Goal: Task Accomplishment & Management: Use online tool/utility

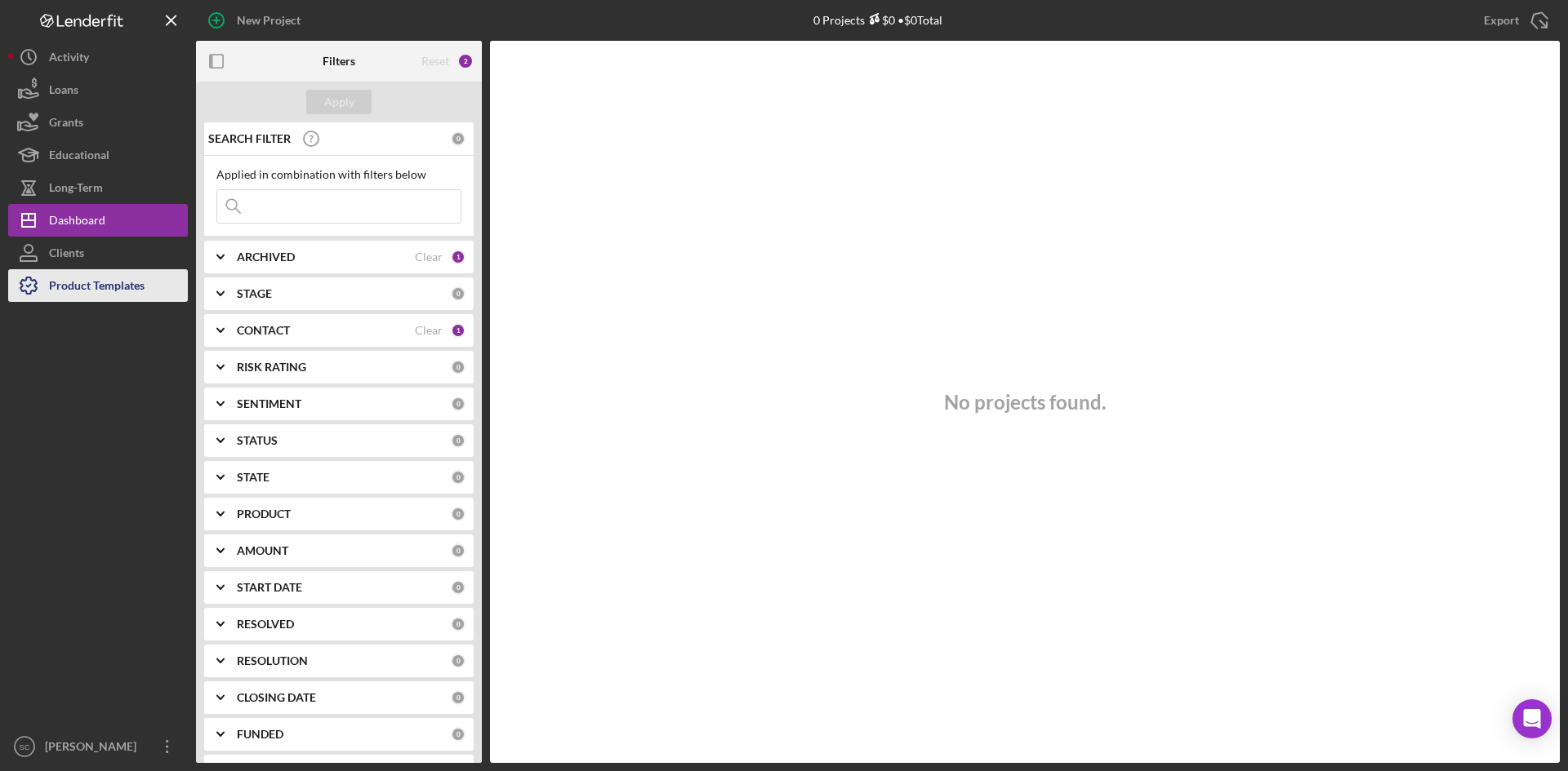
click at [73, 288] on div "Product Templates" at bounding box center [97, 287] width 96 height 37
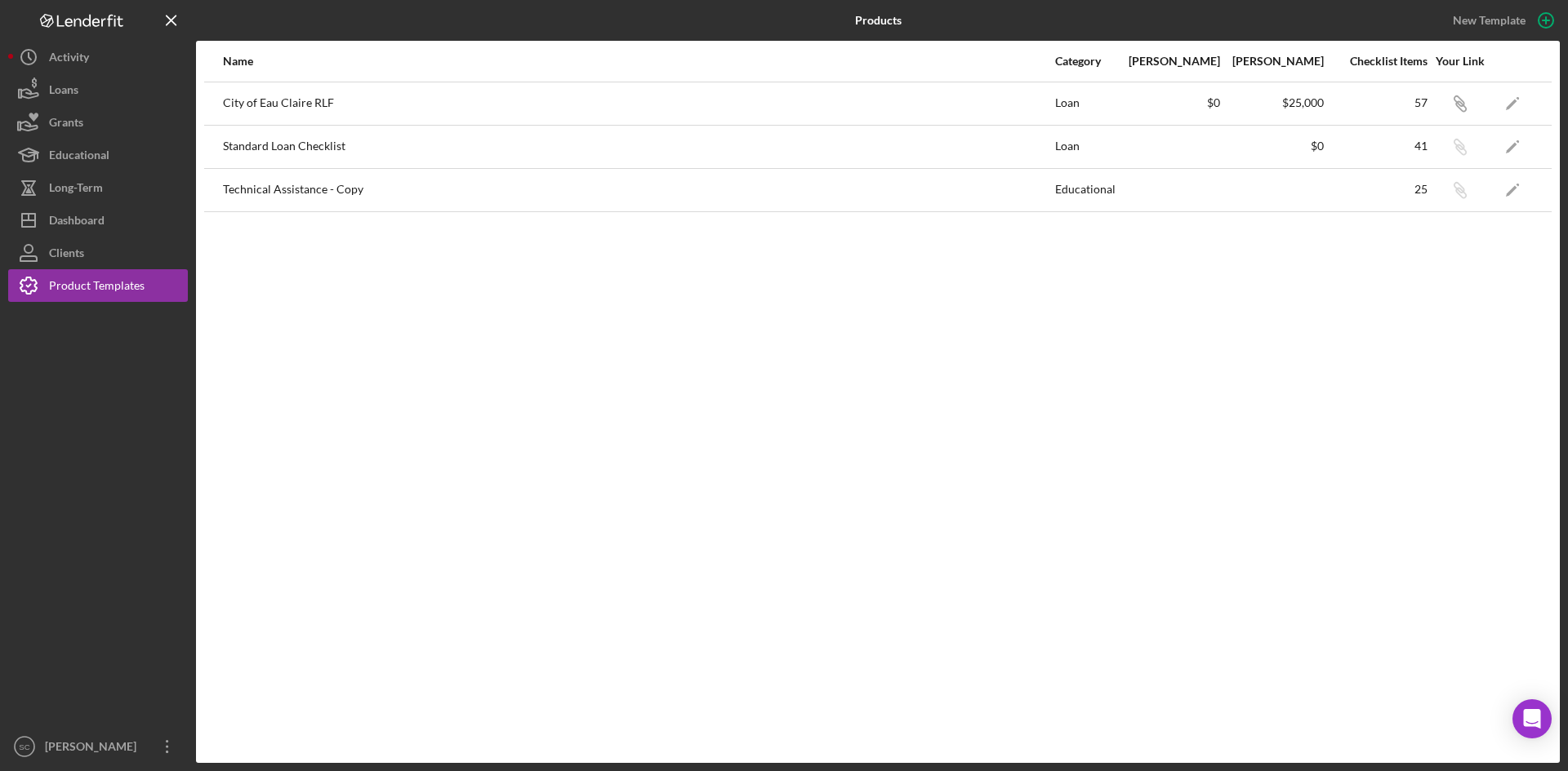
click at [501, 318] on div "Name Category Min Amount Max Amount Checklist Items Your Link City of Eau Clair…" at bounding box center [877, 402] width 1363 height 723
click at [1535, 27] on icon "button" at bounding box center [1545, 20] width 41 height 41
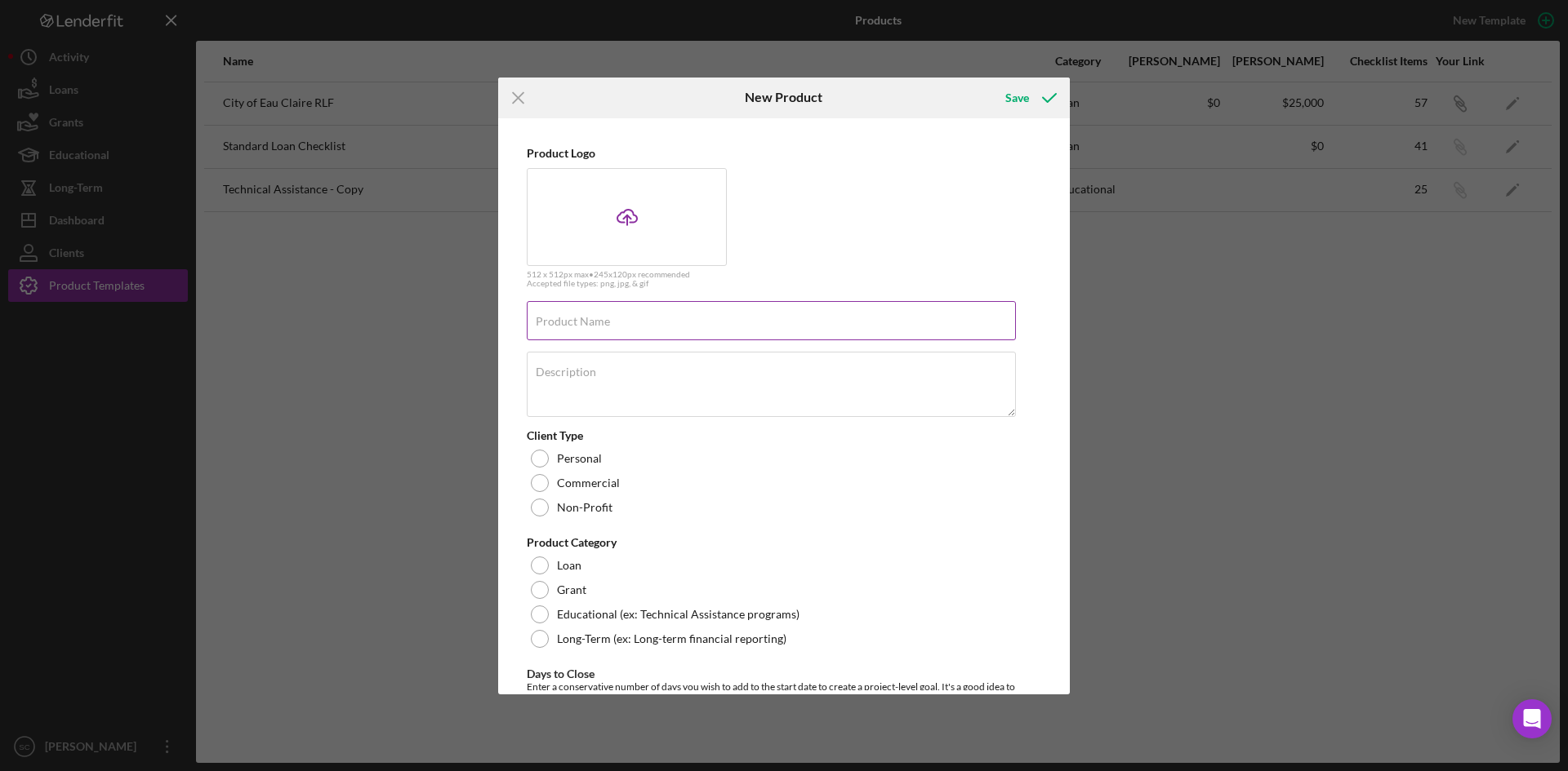
click at [721, 332] on input "Product Name" at bounding box center [771, 320] width 489 height 39
click at [633, 329] on input "Revolving Loan FUnd" at bounding box center [771, 320] width 489 height 39
type input "Revolving Loan Fund"
